Goal: Task Accomplishment & Management: Manage account settings

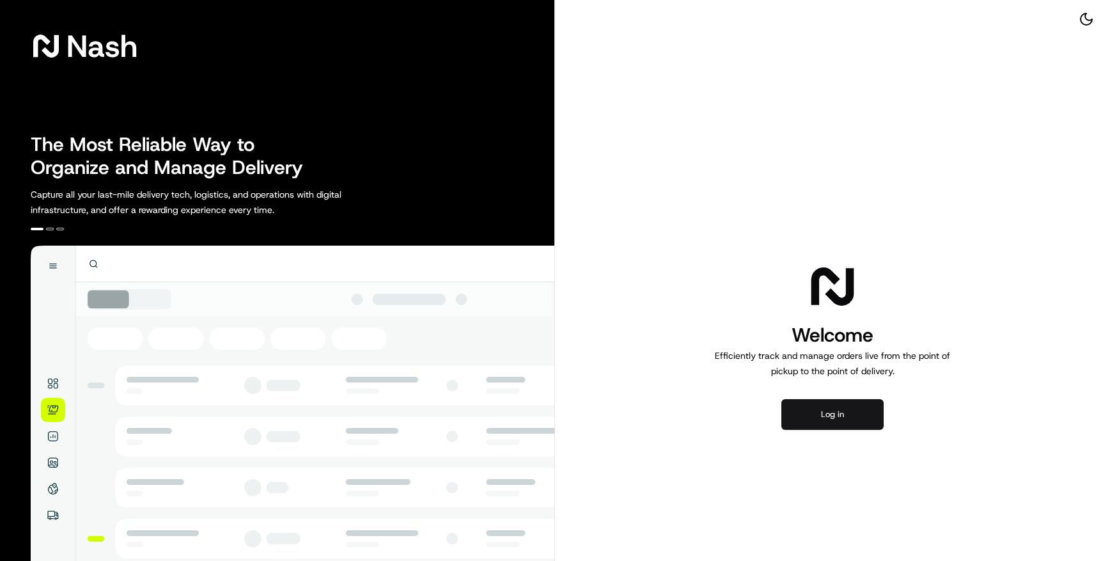
click at [855, 421] on button "Log in" at bounding box center [833, 414] width 102 height 31
